Goal: Transaction & Acquisition: Download file/media

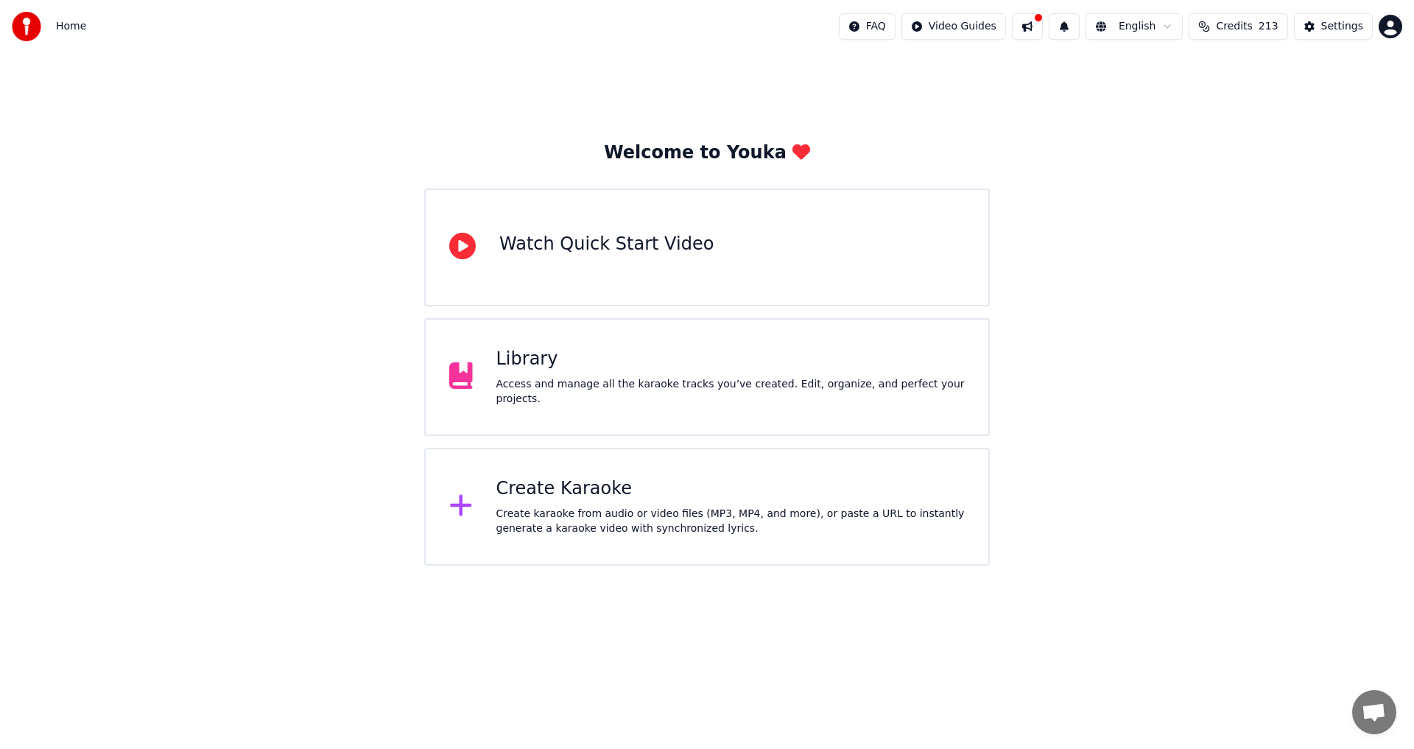
click at [518, 382] on div "Library Access and manage all the karaoke tracks you’ve created. Edit, organize…" at bounding box center [731, 377] width 469 height 59
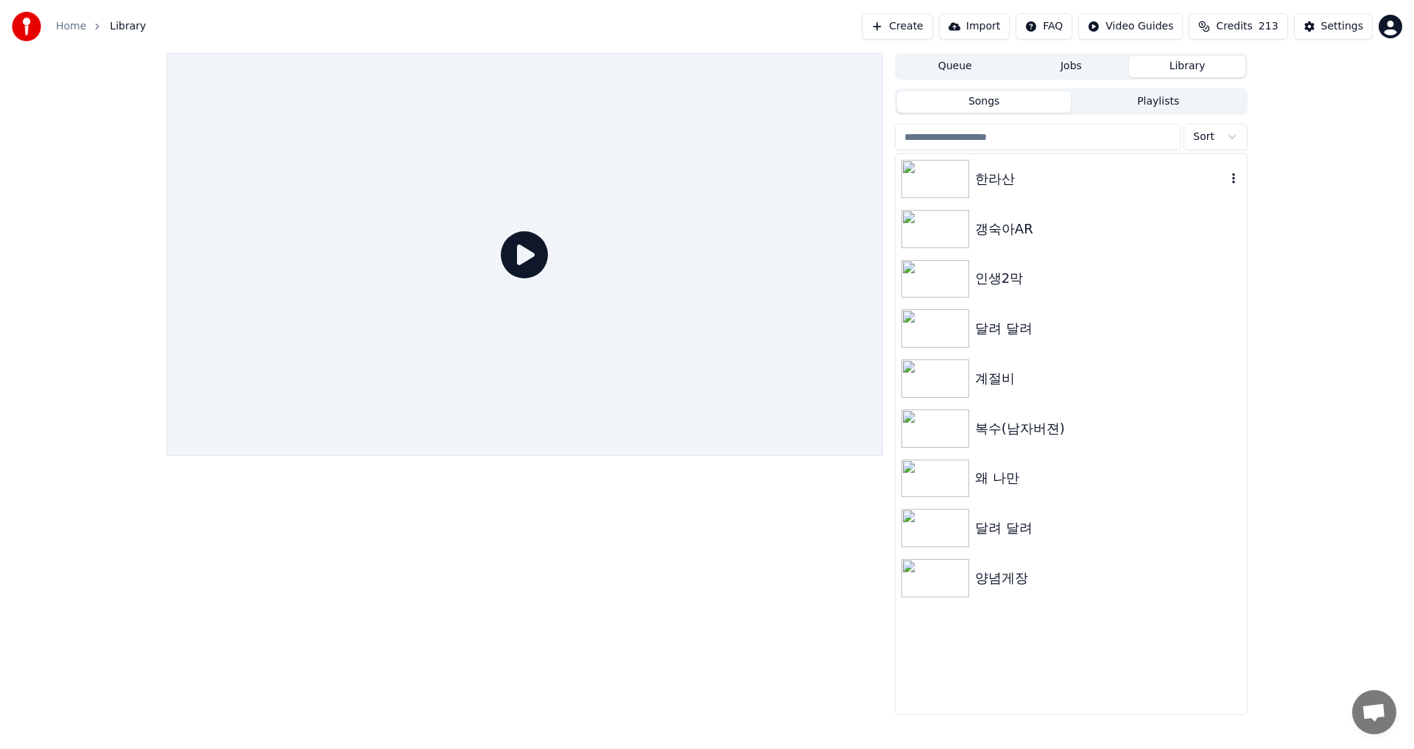
click at [996, 177] on div "한라산" at bounding box center [1100, 179] width 251 height 21
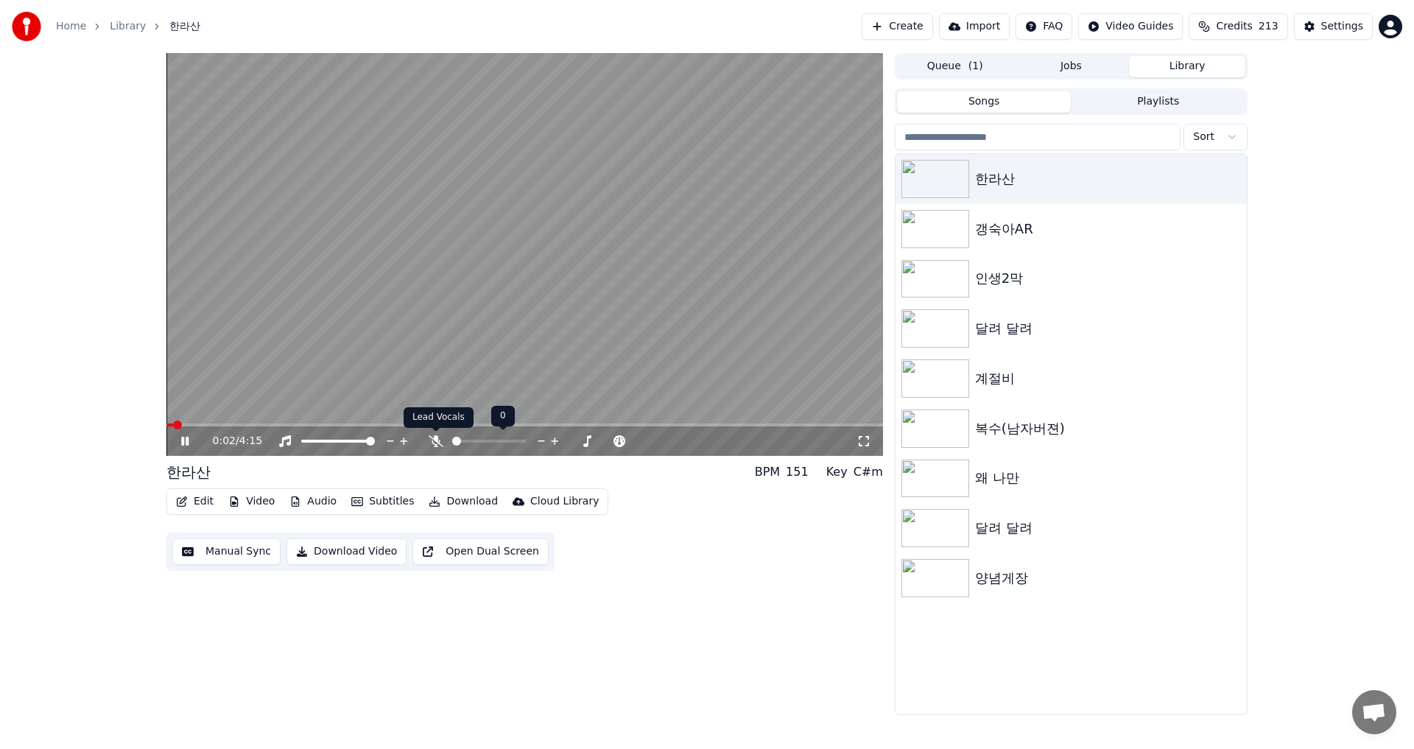
click at [439, 439] on icon at bounding box center [436, 441] width 15 height 12
click at [571, 441] on icon at bounding box center [574, 441] width 14 height 15
click at [605, 441] on icon at bounding box center [606, 441] width 7 height 1
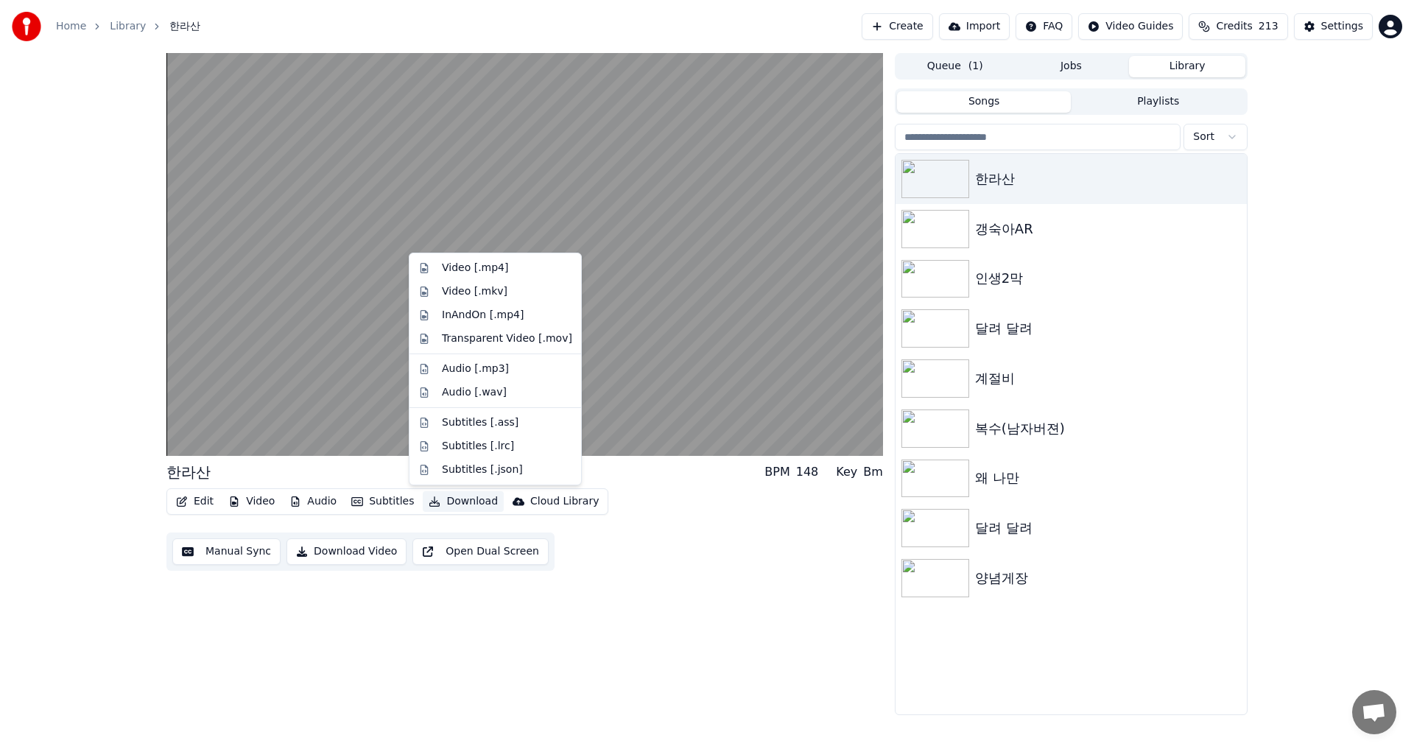
click at [457, 500] on button "Download" at bounding box center [463, 501] width 81 height 21
click at [457, 267] on div "Video [.mp4]" at bounding box center [475, 268] width 66 height 15
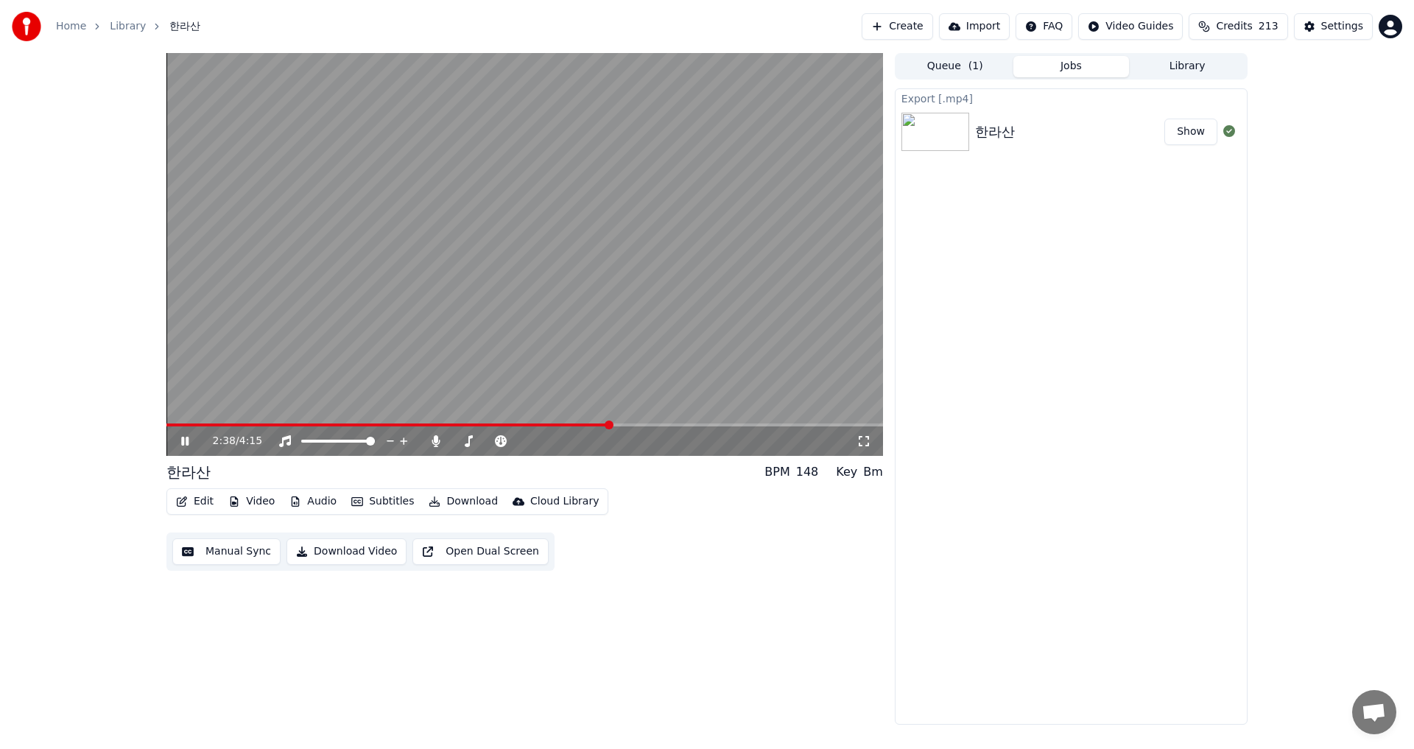
click at [1196, 133] on button "Show" at bounding box center [1191, 132] width 53 height 27
click at [436, 440] on icon at bounding box center [436, 441] width 8 height 12
